Goal: Task Accomplishment & Management: Use online tool/utility

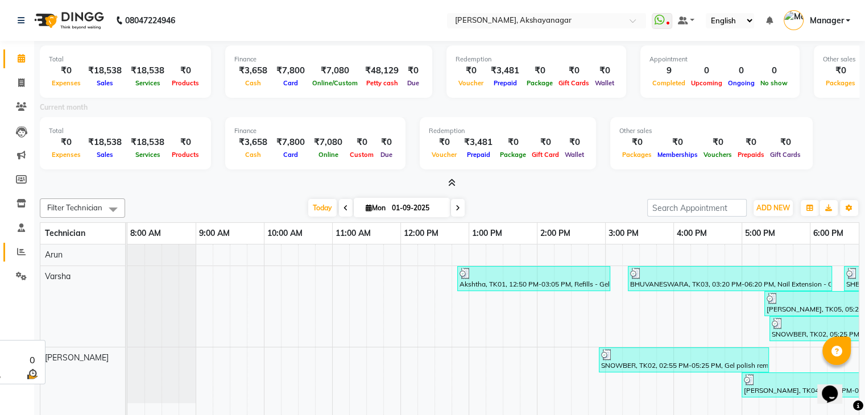
scroll to position [0, 147]
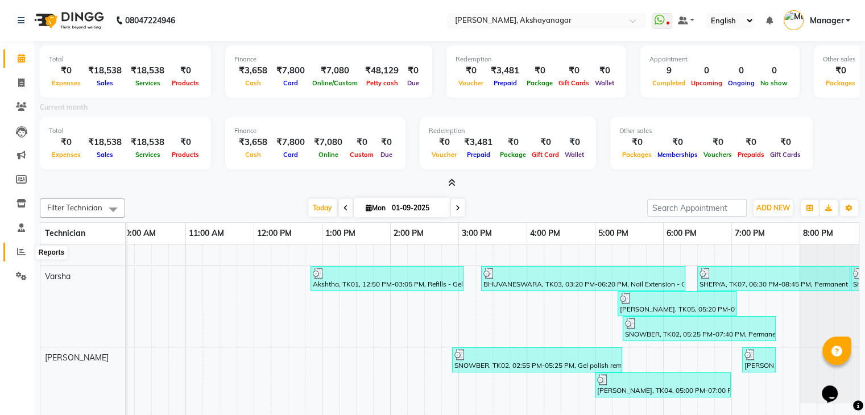
click at [23, 255] on icon at bounding box center [21, 251] width 9 height 9
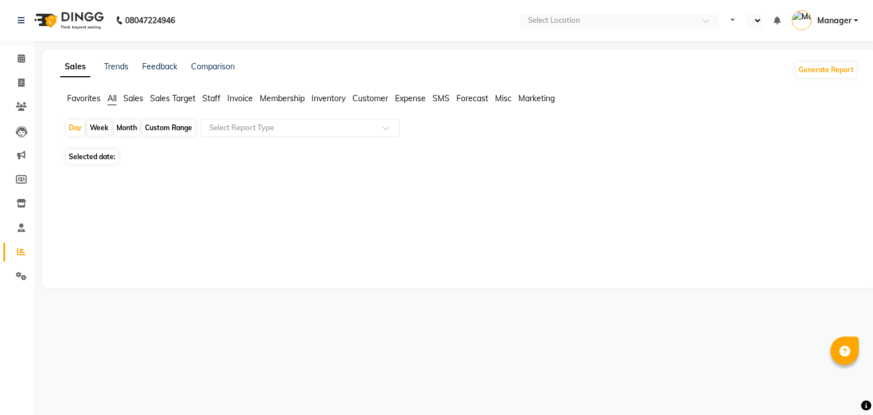
select select "en"
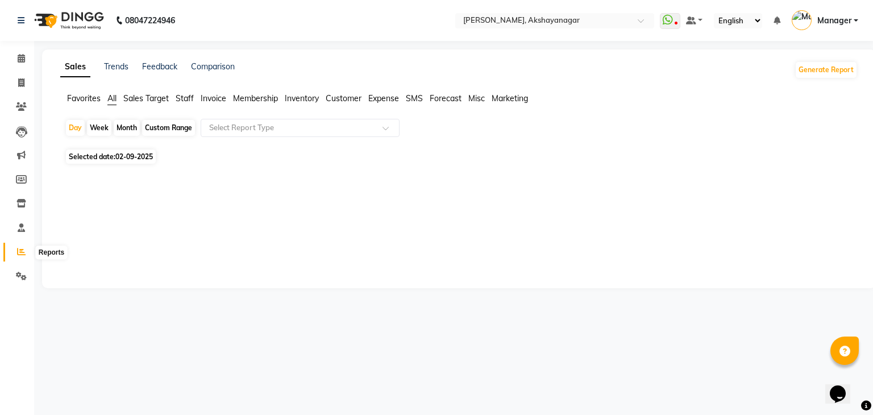
click at [23, 253] on icon at bounding box center [21, 251] width 9 height 9
click at [122, 125] on div "Month" at bounding box center [127, 128] width 26 height 16
select select "9"
select select "2025"
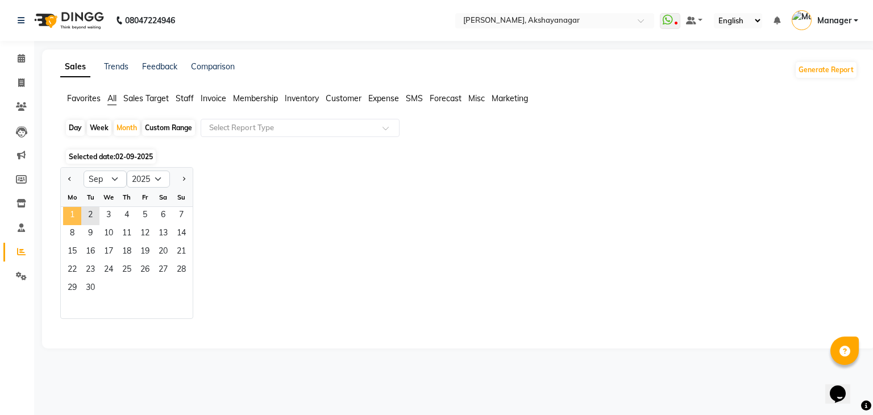
click at [73, 211] on span "1" at bounding box center [72, 216] width 18 height 18
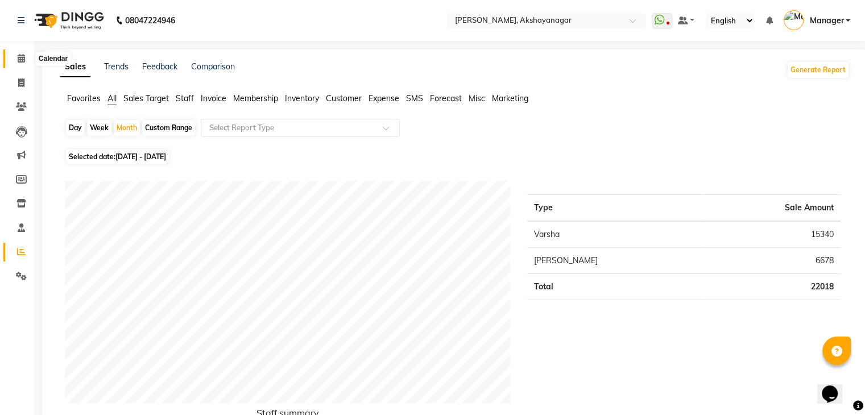
click at [18, 63] on icon at bounding box center [21, 58] width 7 height 9
